Goal: Task Accomplishment & Management: Manage account settings

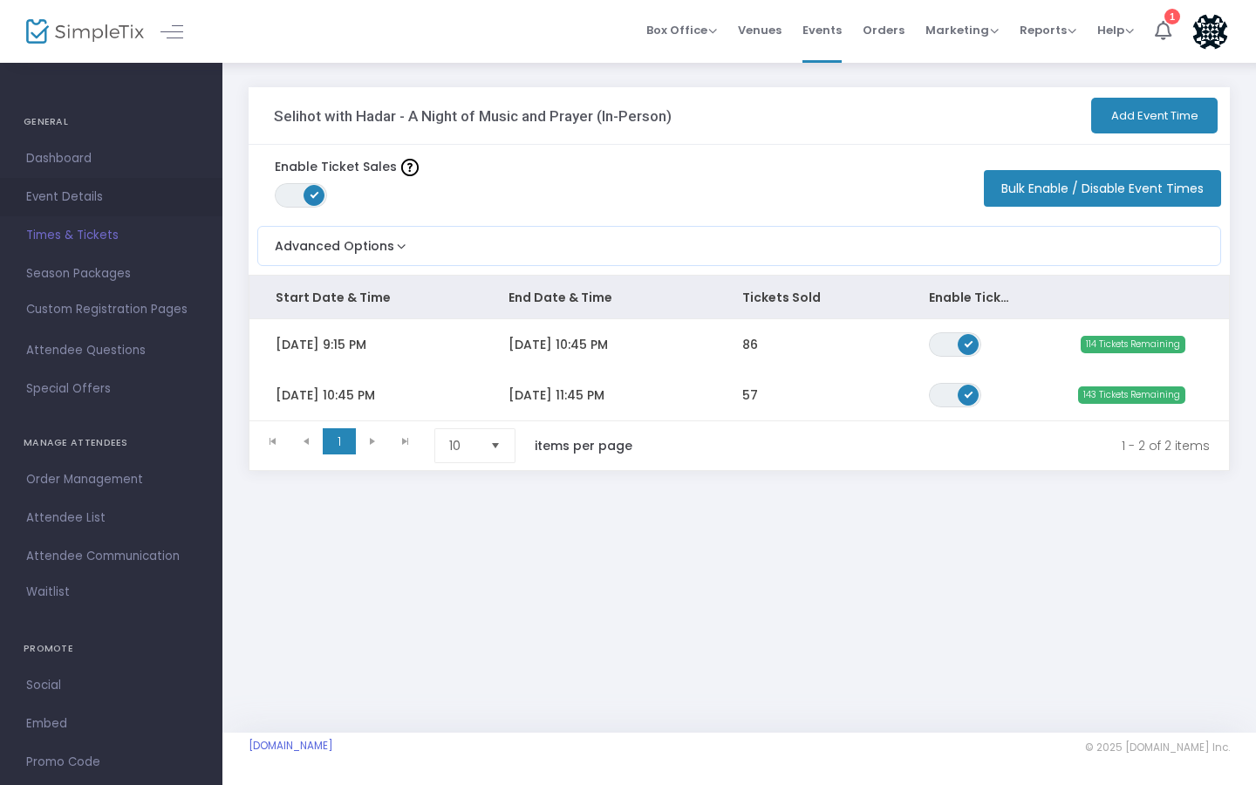
click at [56, 196] on span "Event Details" at bounding box center [111, 197] width 170 height 23
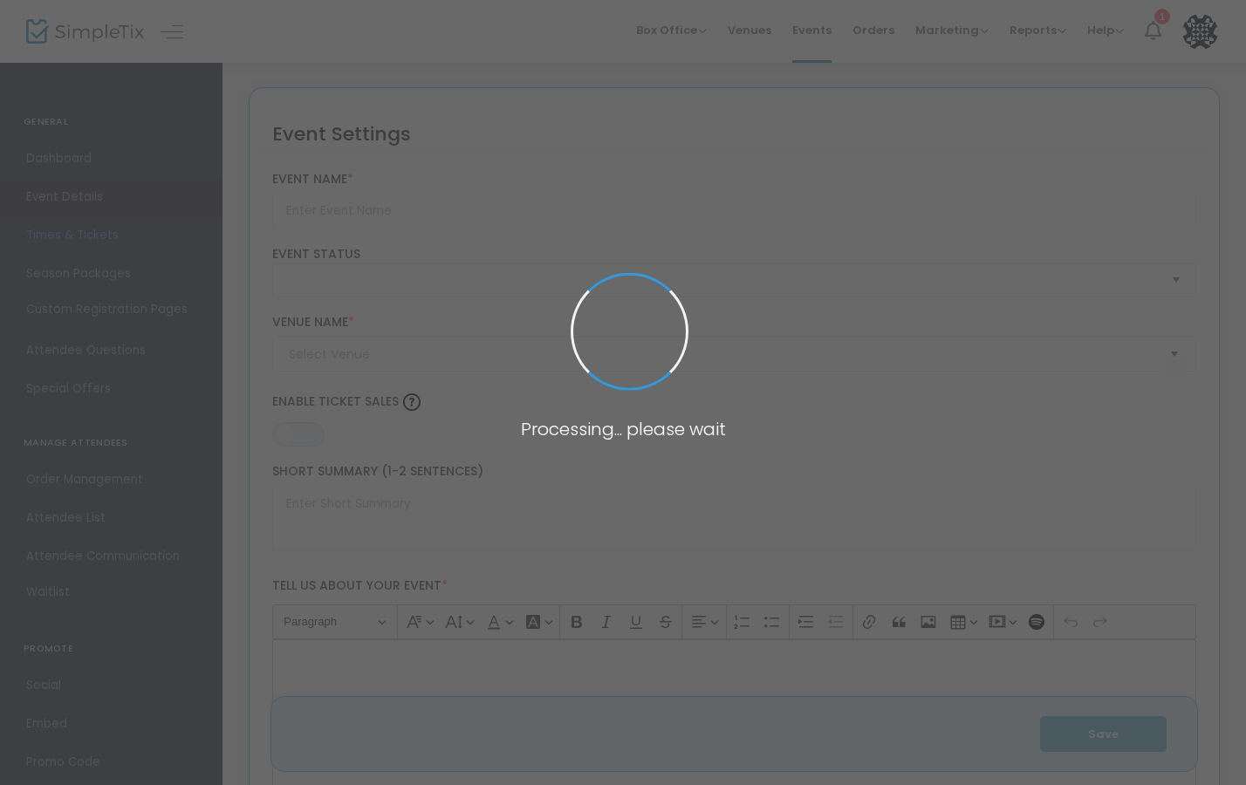
type input "Selihot with Hadar - A Night of Music and Prayer (In-Person)"
type textarea "Selihot concert at [GEOGRAPHIC_DATA]"
type input "Buy Tickets"
type input "Yeshivat Hadar (Hadar)"
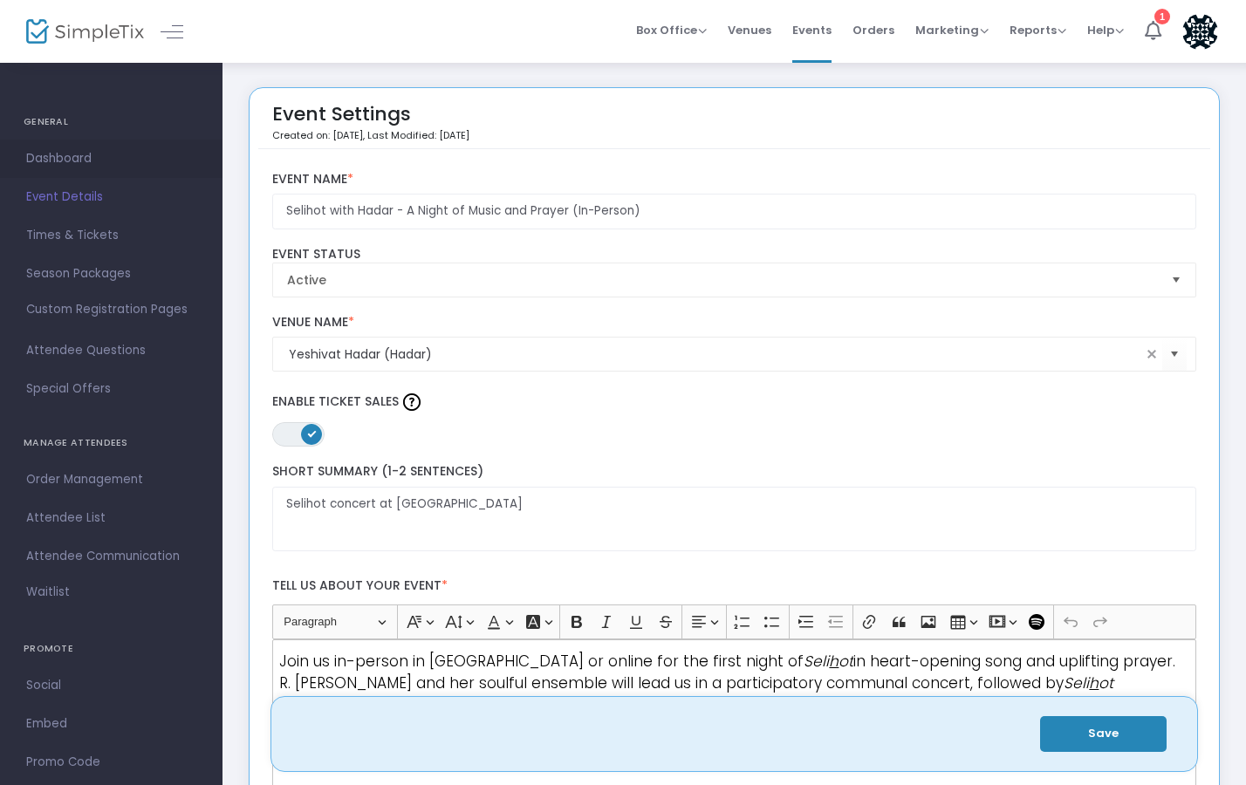
click at [79, 156] on span "Dashboard" at bounding box center [111, 158] width 170 height 23
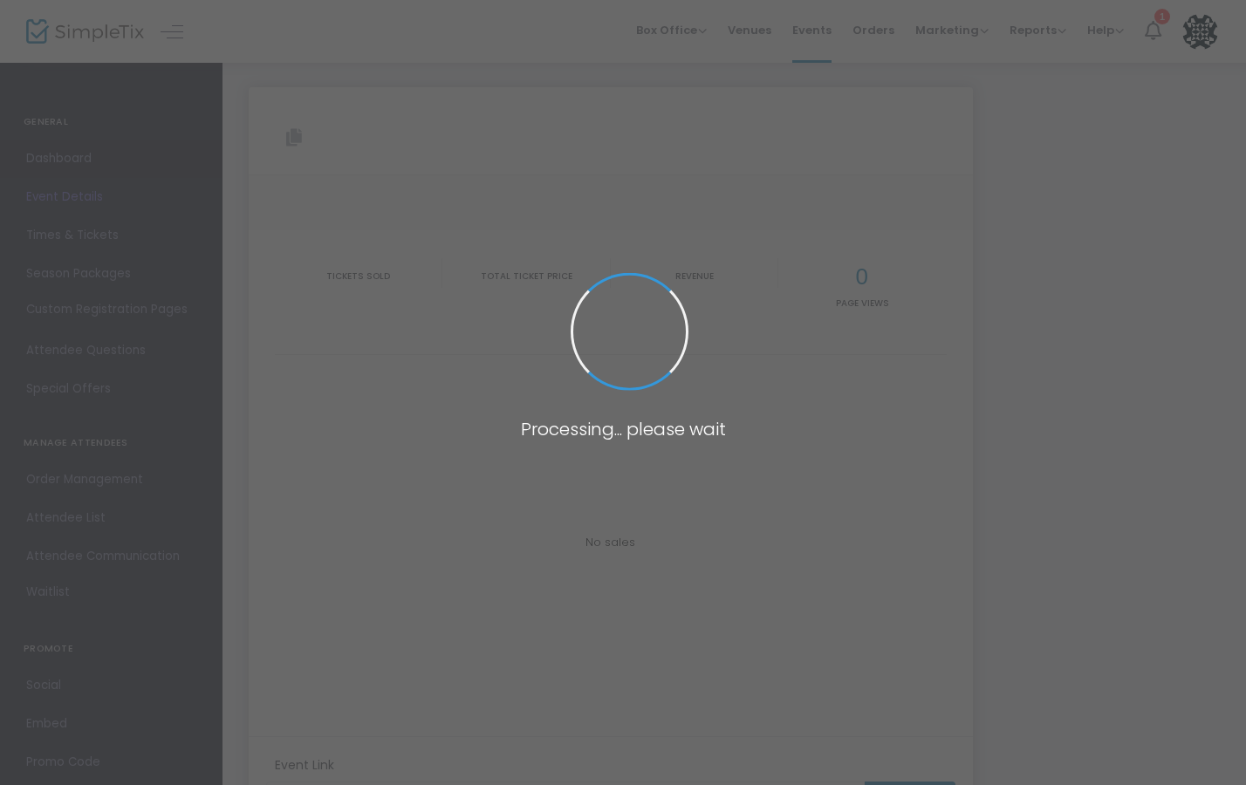
type input "[URL][DOMAIN_NAME]"
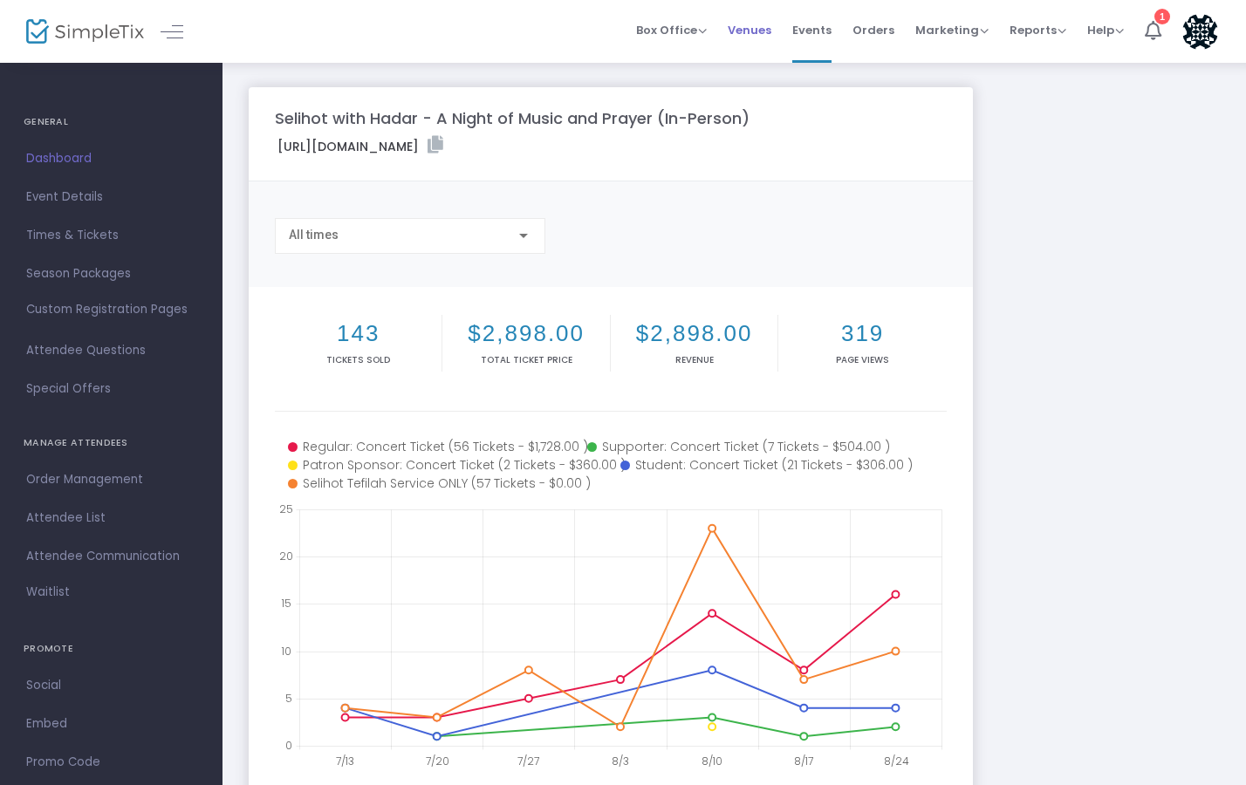
click at [759, 39] on span "Venues" at bounding box center [750, 30] width 44 height 44
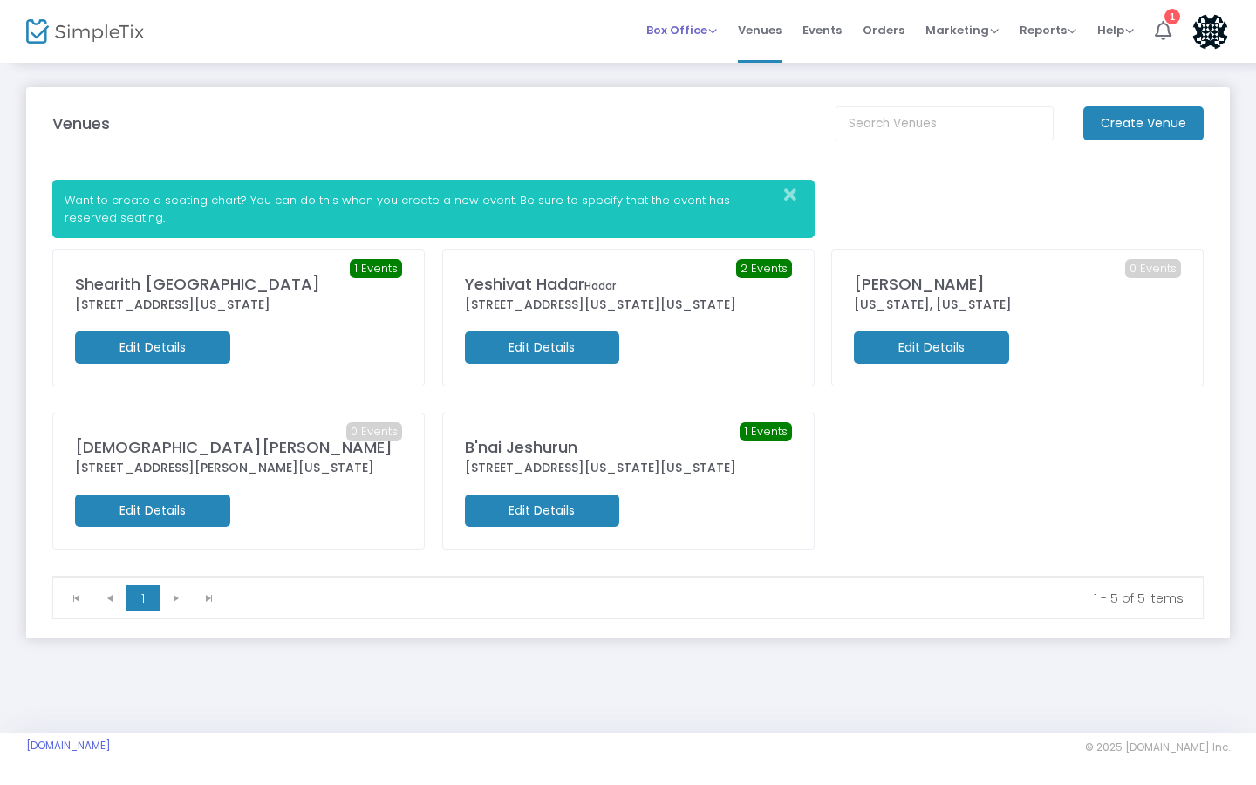
click at [698, 33] on span "Box Office" at bounding box center [681, 30] width 71 height 17
click at [698, 32] on span "Box Office" at bounding box center [681, 30] width 71 height 17
click at [823, 38] on span "Events" at bounding box center [822, 30] width 39 height 44
